Goal: Information Seeking & Learning: Learn about a topic

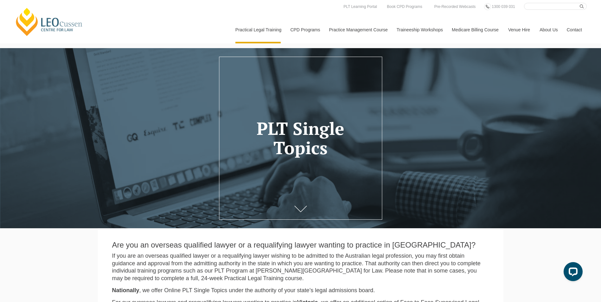
click at [330, 40] on button "Cancel" at bounding box center [322, 41] width 33 height 16
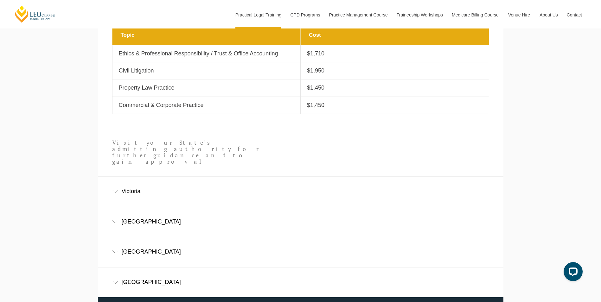
scroll to position [348, 0]
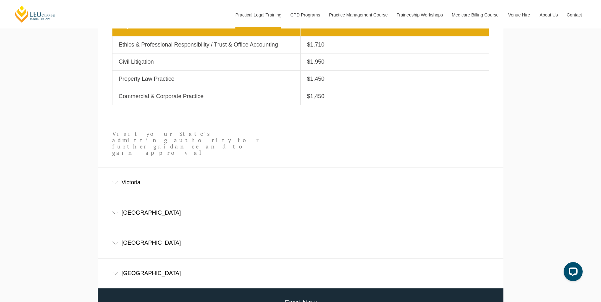
click at [130, 205] on div "New South Wales" at bounding box center [300, 212] width 405 height 29
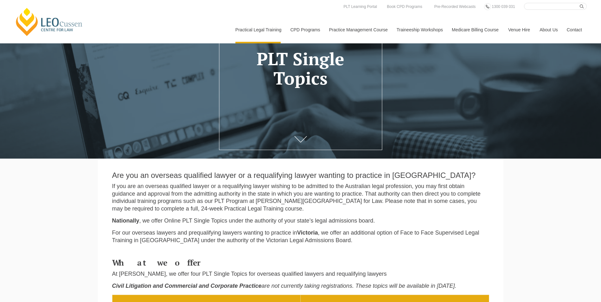
scroll to position [33, 0]
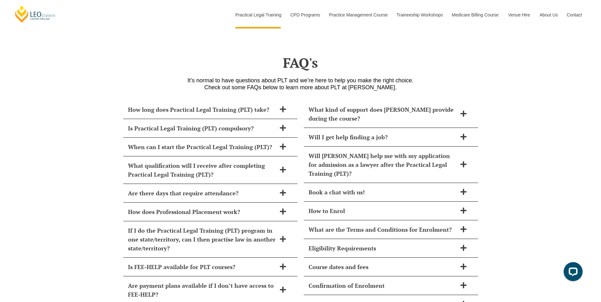
scroll to position [2664, 0]
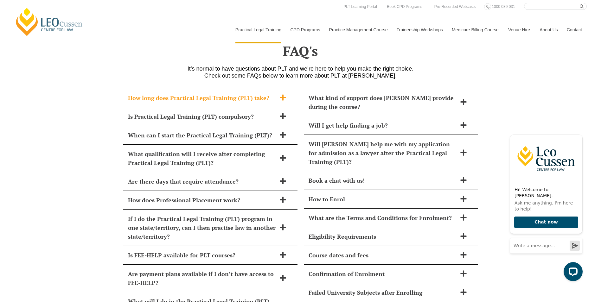
click at [211, 93] on span "How long does Practical Legal Training (PLT) take?" at bounding box center [202, 97] width 148 height 9
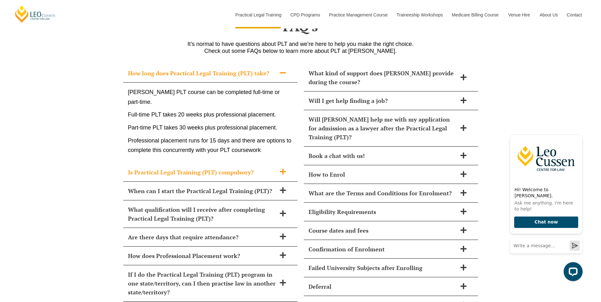
scroll to position [2696, 0]
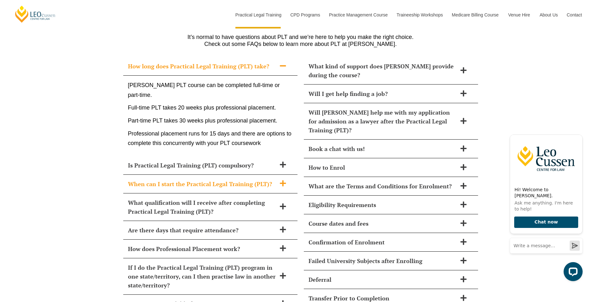
click at [164, 179] on span "When can I start the Practical Legal Training (PLT)?" at bounding box center [202, 183] width 148 height 9
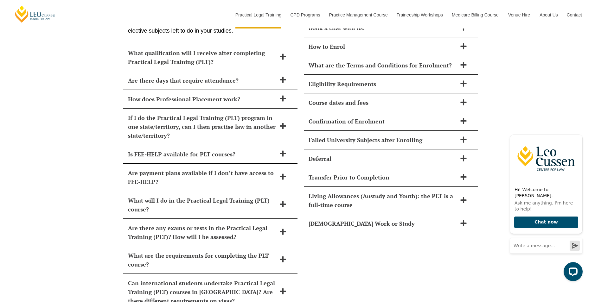
scroll to position [2823, 0]
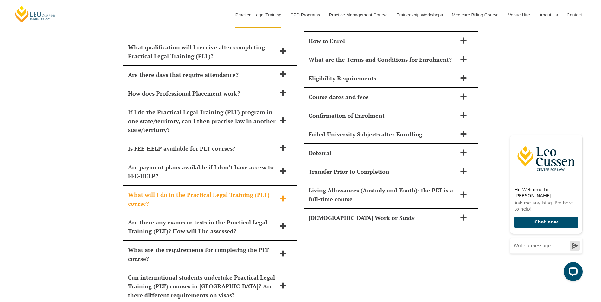
click at [178, 190] on span "What will I do in the Practical Legal Training (PLT) course?" at bounding box center [202, 199] width 148 height 18
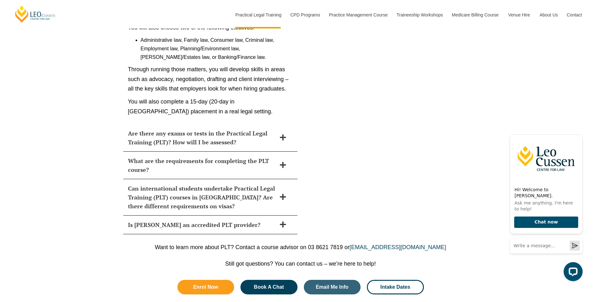
scroll to position [3080, 0]
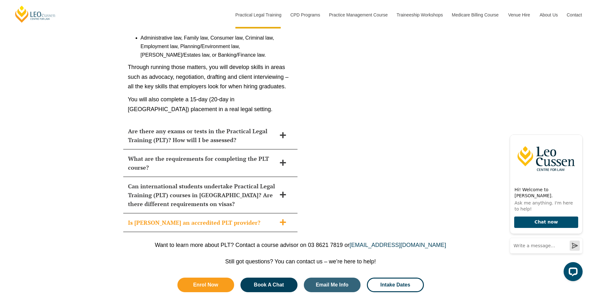
click at [157, 218] on span "Is Leo Cussen an accredited PLT provider?" at bounding box center [202, 222] width 148 height 9
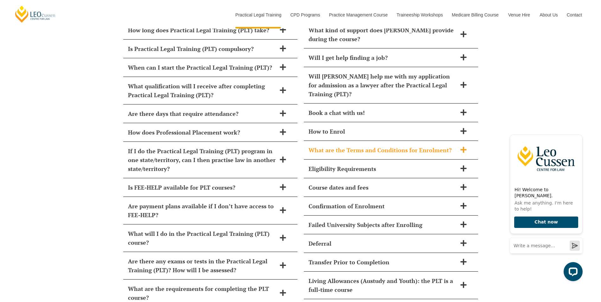
scroll to position [2717, 0]
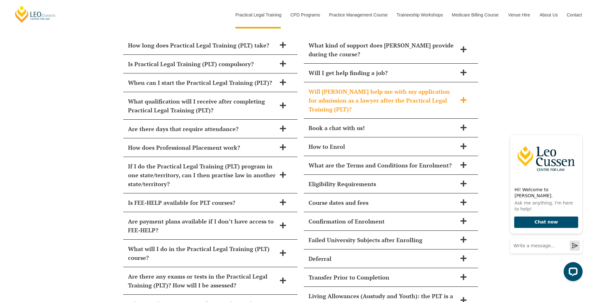
click at [361, 87] on span "Will [PERSON_NAME] help me with my application for admission as a lawyer after …" at bounding box center [382, 100] width 148 height 27
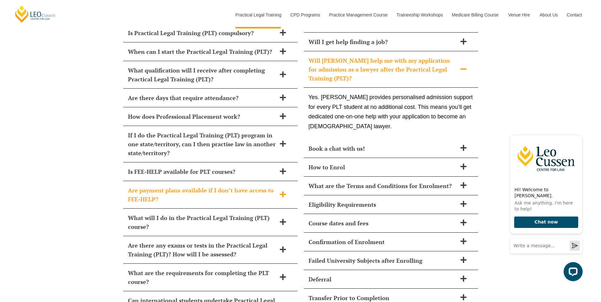
scroll to position [2748, 0]
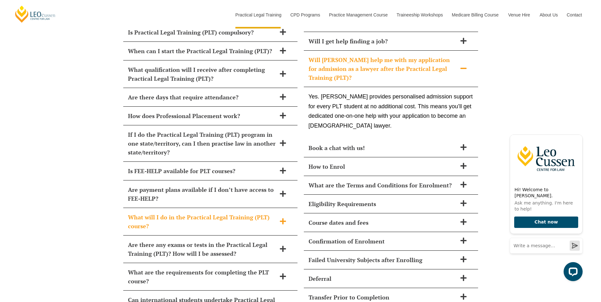
click at [178, 213] on span "What will I do in the Practical Legal Training (PLT) course?" at bounding box center [202, 222] width 148 height 18
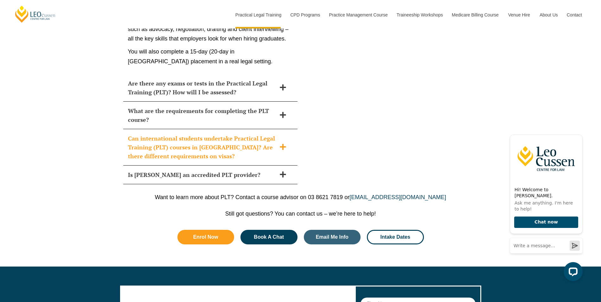
scroll to position [3128, 0]
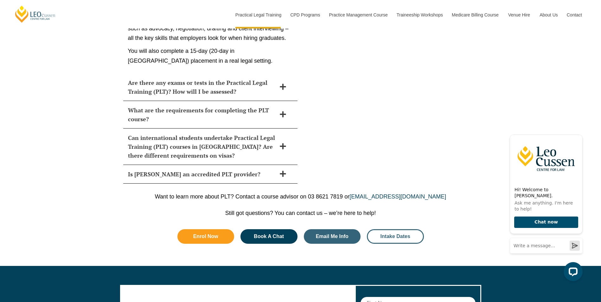
click at [389, 234] on span "Intake Dates" at bounding box center [395, 236] width 30 height 5
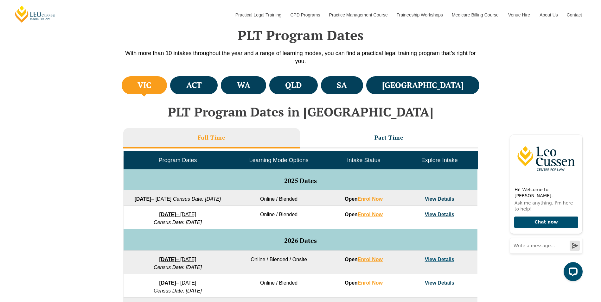
click at [441, 199] on link "View Details" at bounding box center [439, 198] width 29 height 5
click at [367, 133] on li "Part Time" at bounding box center [389, 138] width 178 height 20
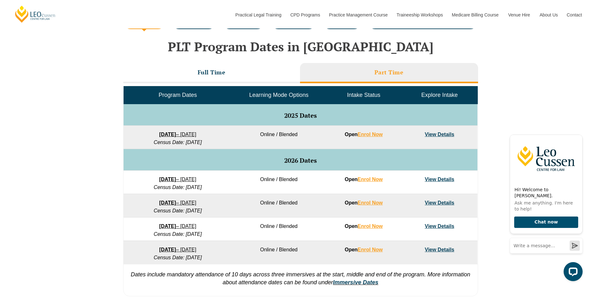
scroll to position [253, 0]
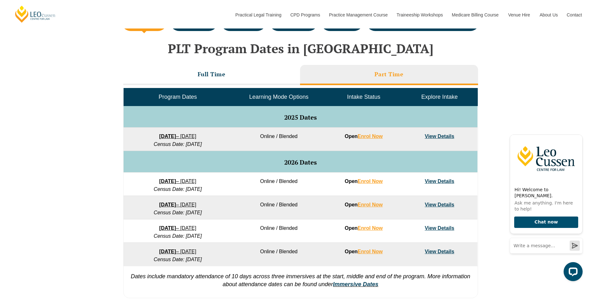
click at [442, 135] on link "View Details" at bounding box center [439, 136] width 29 height 5
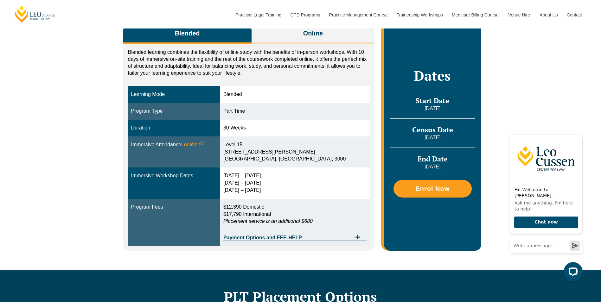
scroll to position [127, 0]
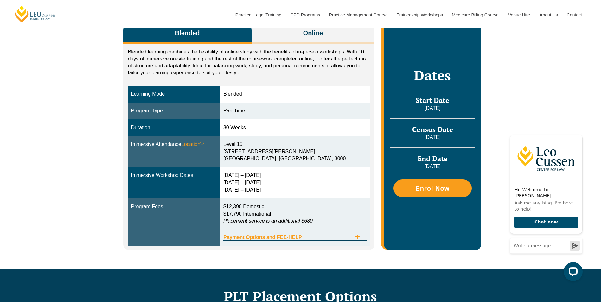
click at [300, 232] on div "Payment Options and FEE-HELP" at bounding box center [294, 234] width 143 height 13
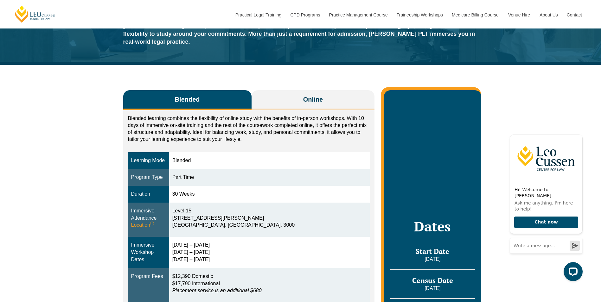
scroll to position [0, 0]
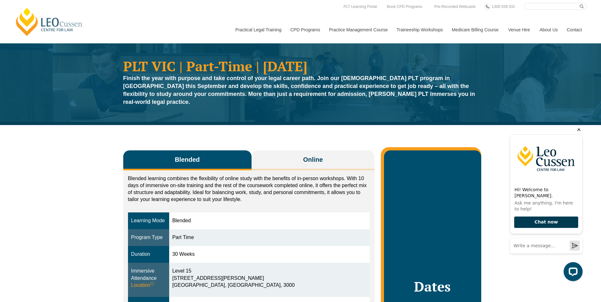
click at [534, 223] on button "Chat now" at bounding box center [546, 223] width 64 height 12
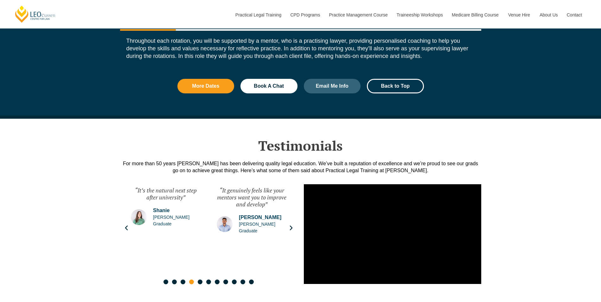
scroll to position [950, 0]
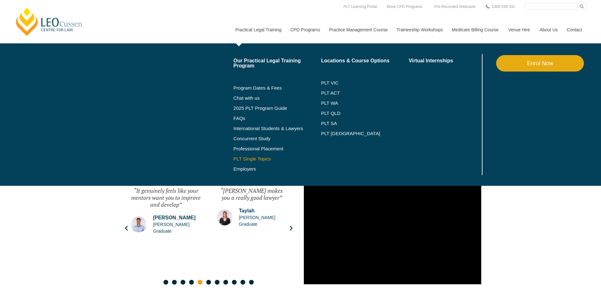
click at [258, 157] on link "PLT Single Topics" at bounding box center [277, 158] width 88 height 5
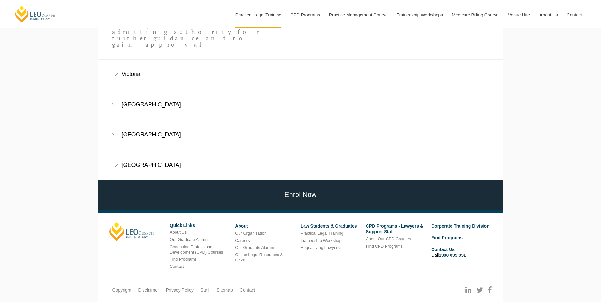
scroll to position [411, 0]
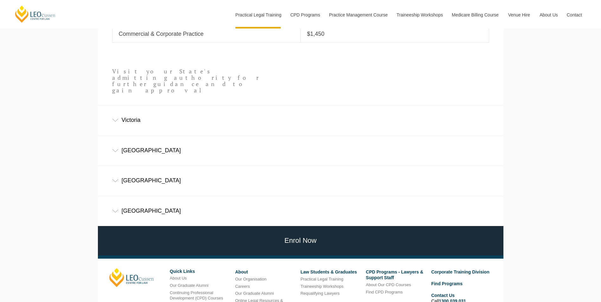
click at [152, 136] on div "[GEOGRAPHIC_DATA]" at bounding box center [300, 150] width 405 height 29
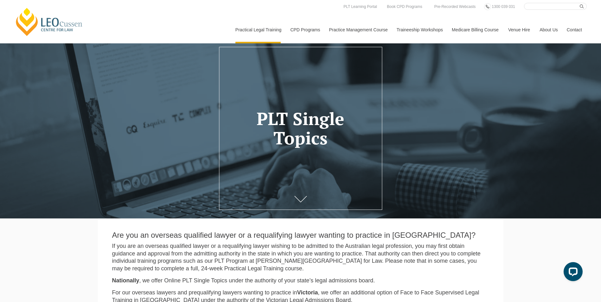
scroll to position [0, 0]
